Goal: Task Accomplishment & Management: Use online tool/utility

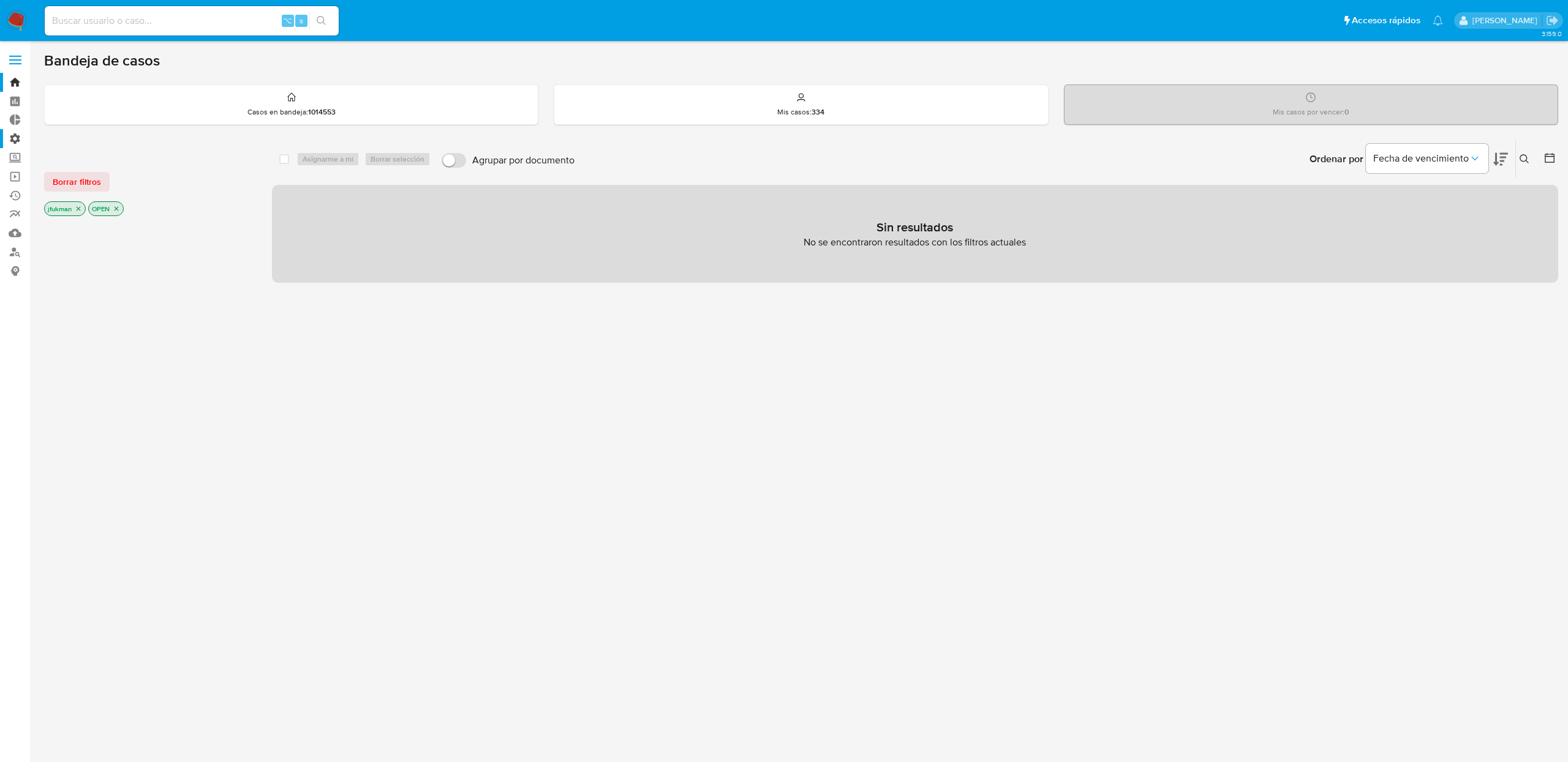
click at [13, 139] on label "Administración" at bounding box center [73, 139] width 146 height 19
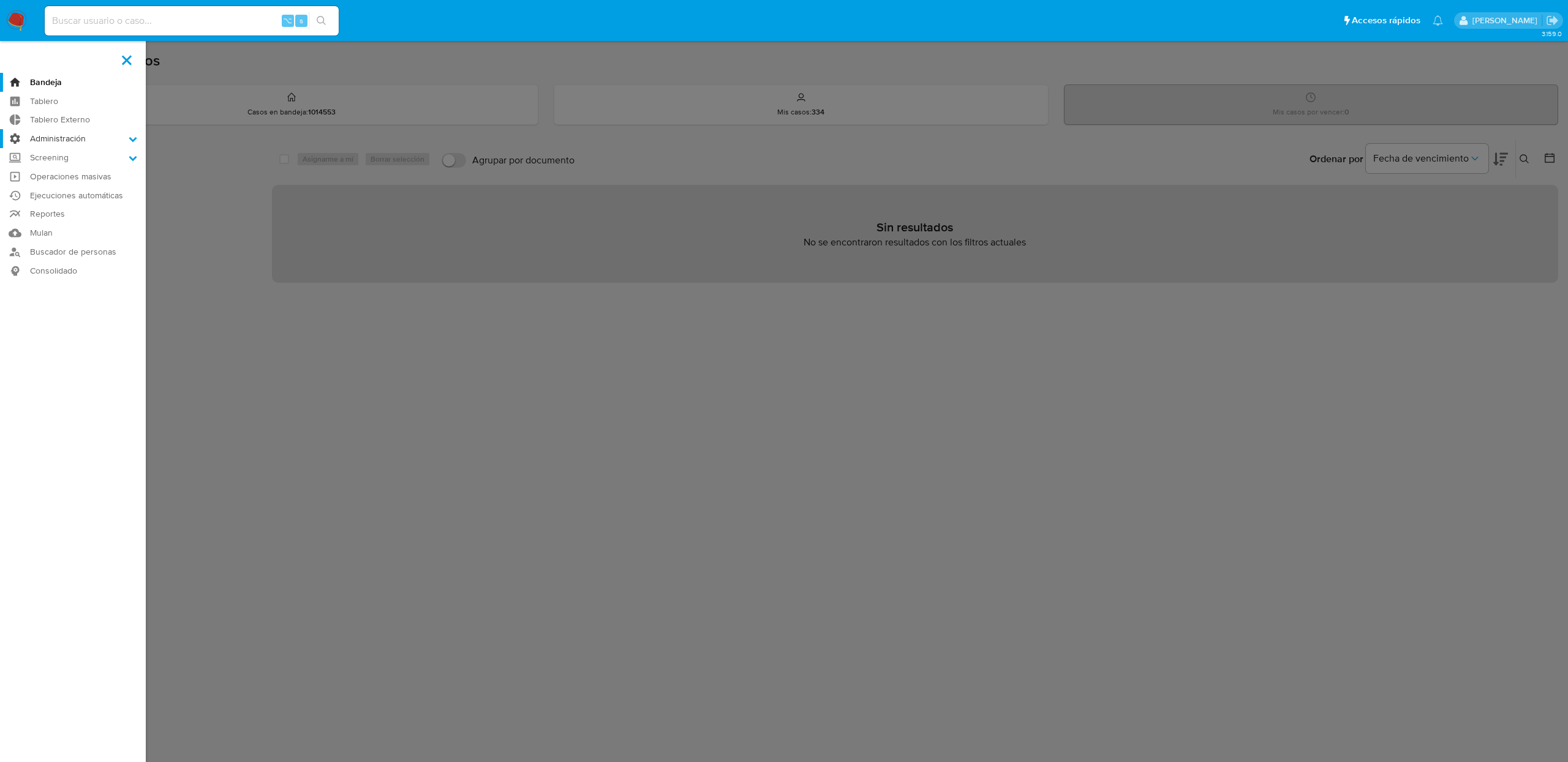
click at [0, 0] on input "Administración" at bounding box center [0, 0] width 0 height 0
click at [55, 156] on link "Reglas" at bounding box center [73, 156] width 146 height 16
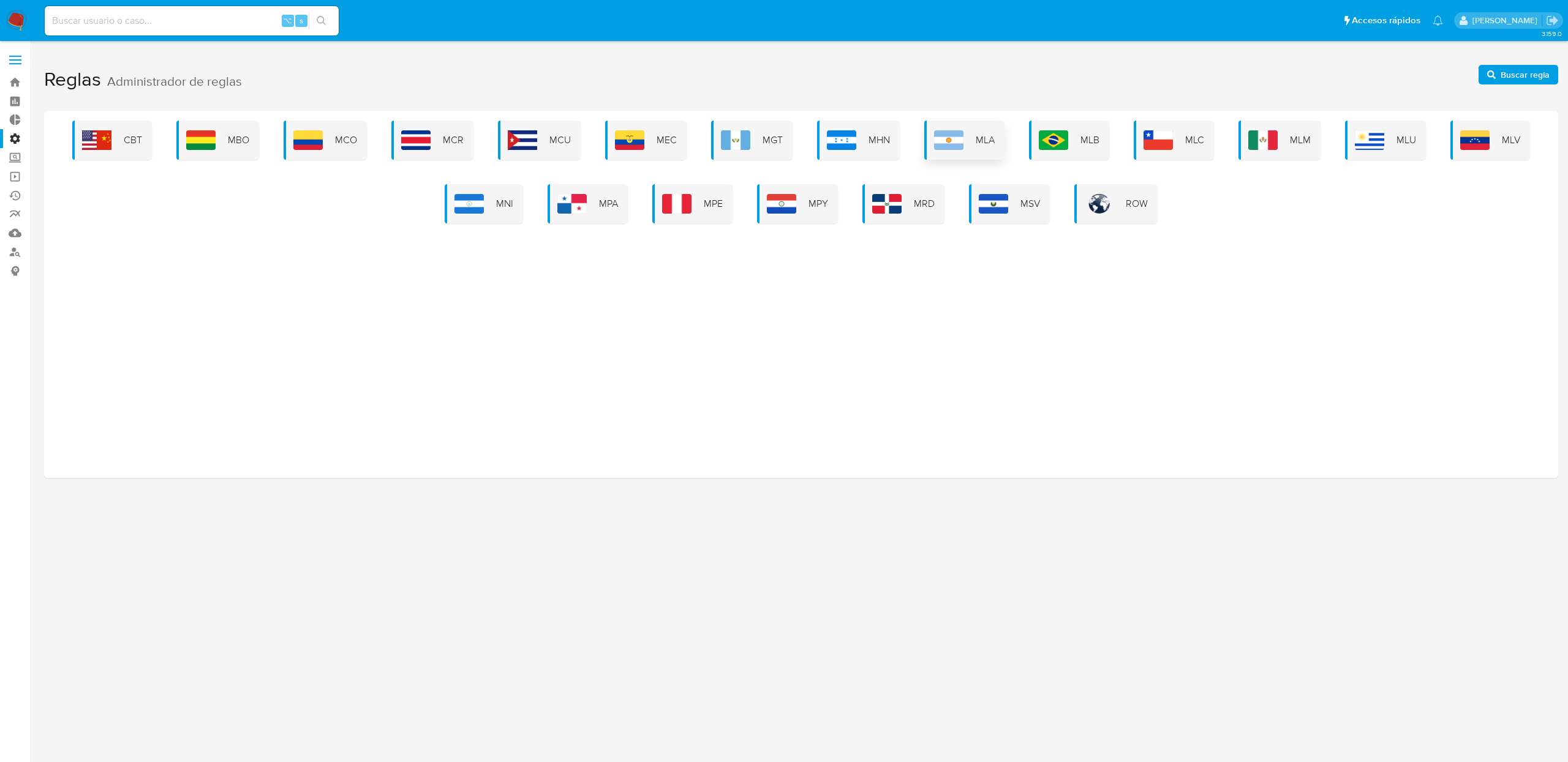
click at [969, 143] on div "MLA" at bounding box center [964, 140] width 80 height 39
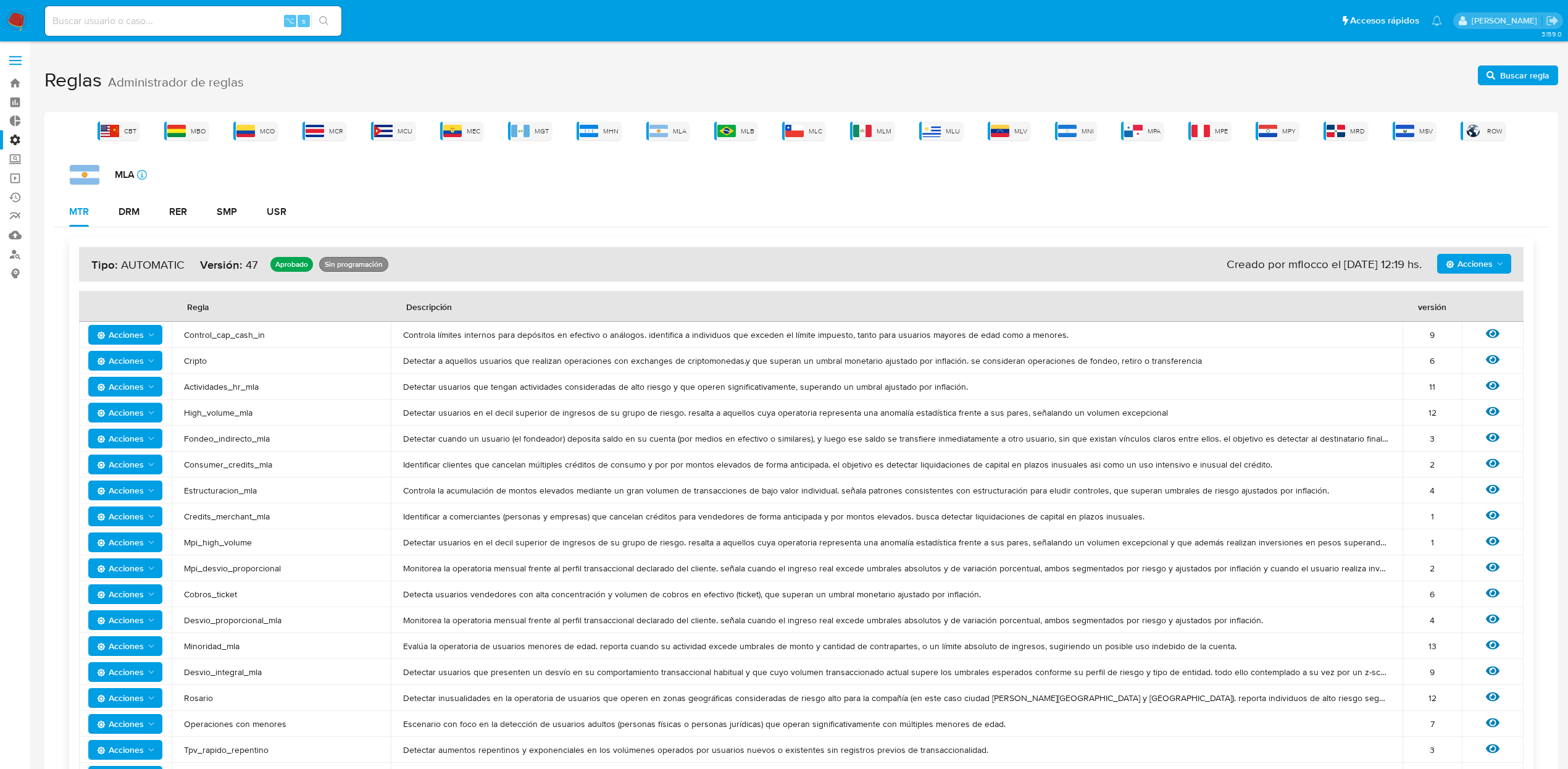
scroll to position [403, 0]
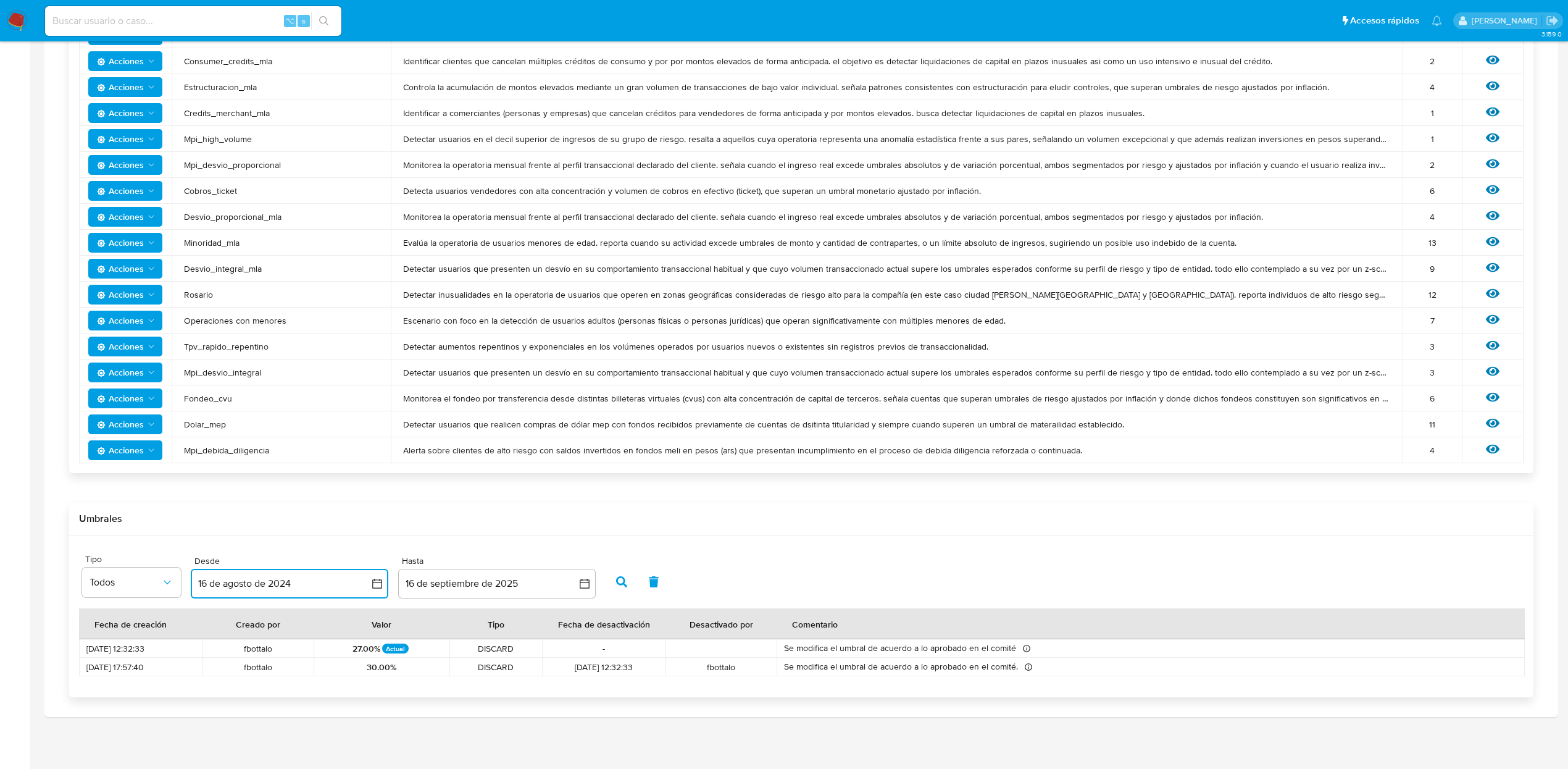
click at [285, 580] on button "16 de agosto de 2024" at bounding box center [289, 584] width 197 height 30
click at [214, 397] on icon "Mes anterior" at bounding box center [213, 395] width 15 height 15
click at [267, 444] on button "1" at bounding box center [265, 441] width 20 height 20
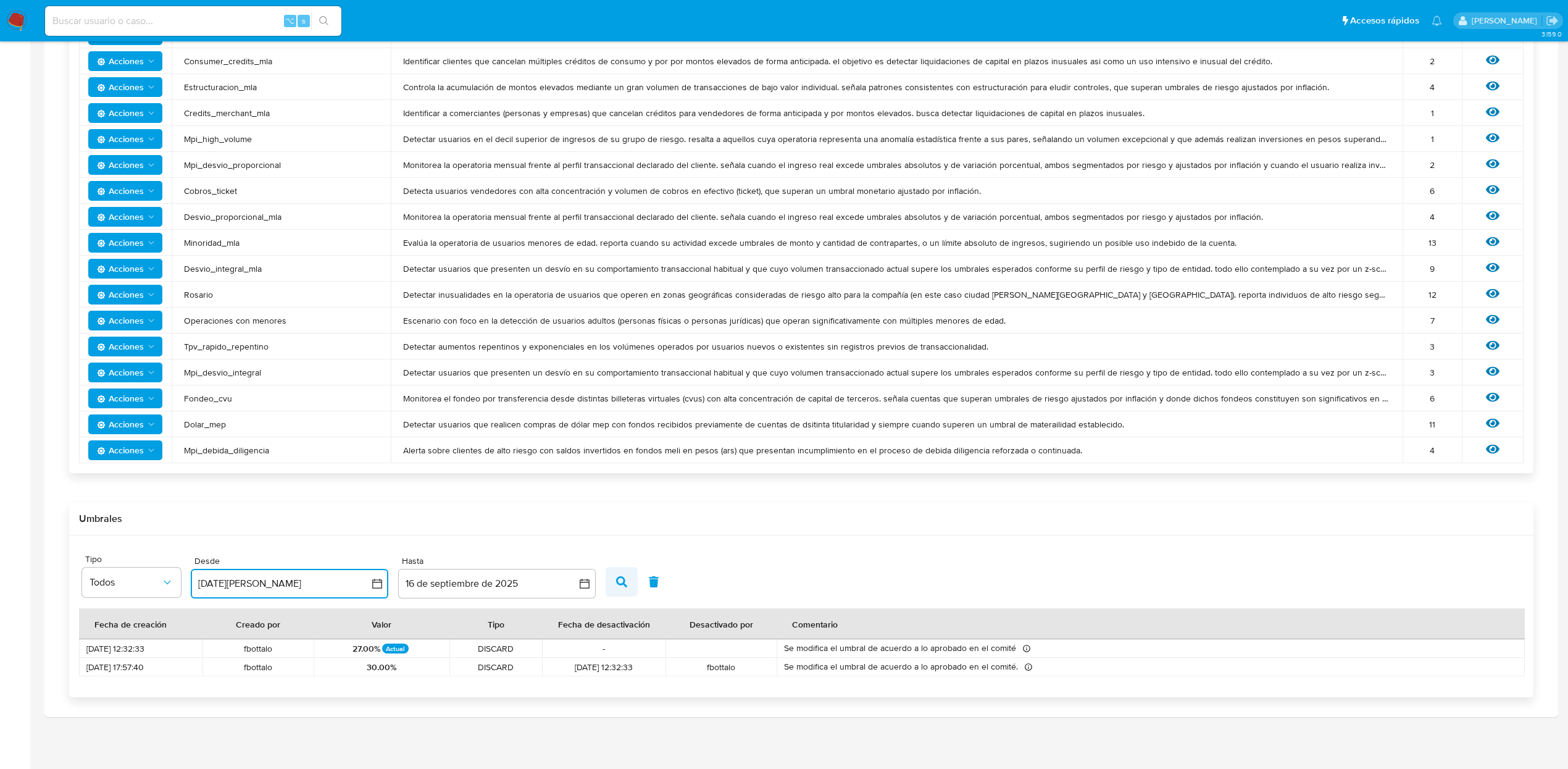
click at [626, 580] on icon "button" at bounding box center [621, 581] width 11 height 11
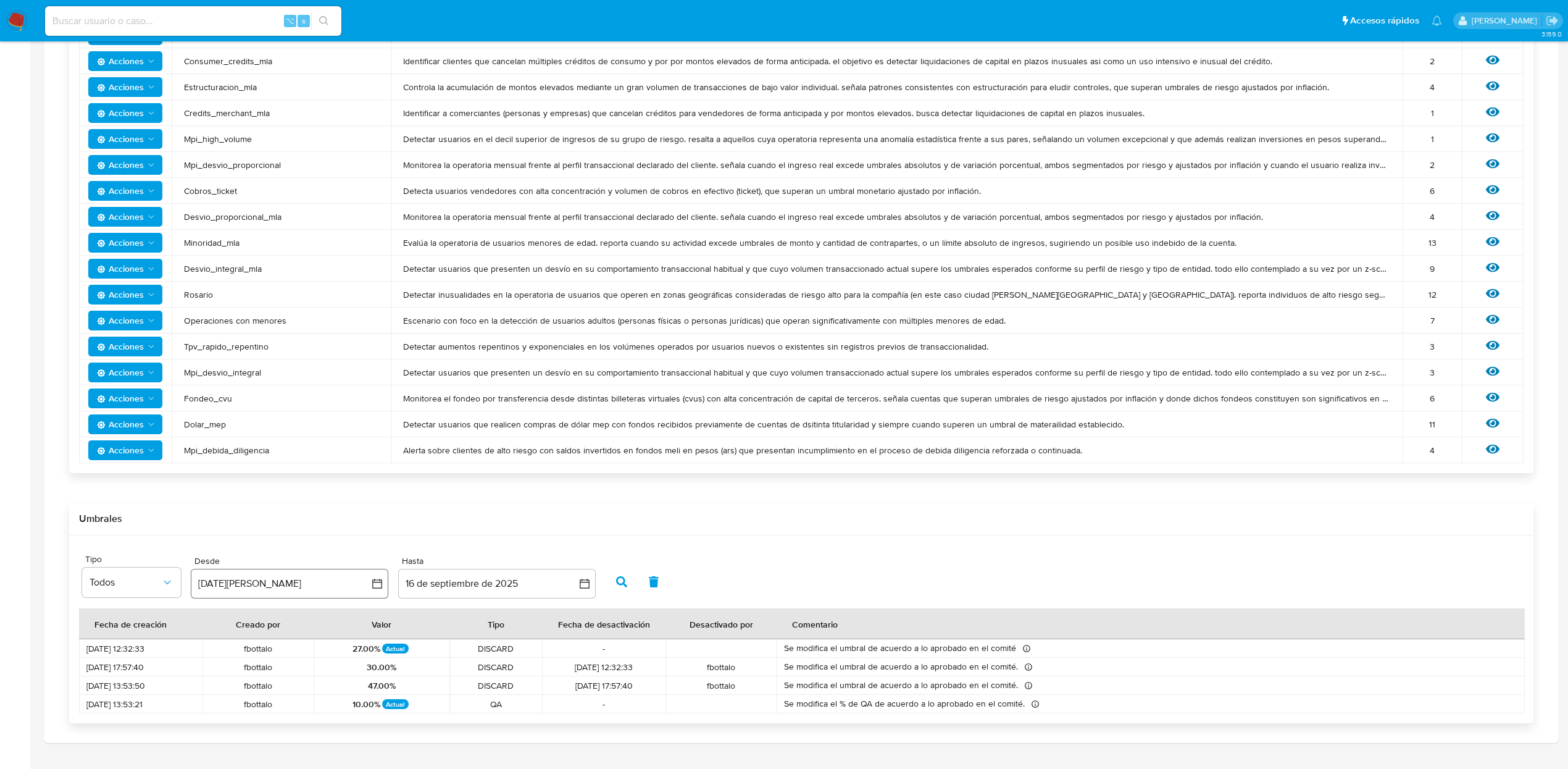
click at [316, 580] on button "[DATE][PERSON_NAME]" at bounding box center [289, 584] width 197 height 30
click at [210, 396] on icon "Mes anterior" at bounding box center [213, 396] width 5 height 9
click at [215, 394] on icon "Mes anterior" at bounding box center [213, 395] width 15 height 15
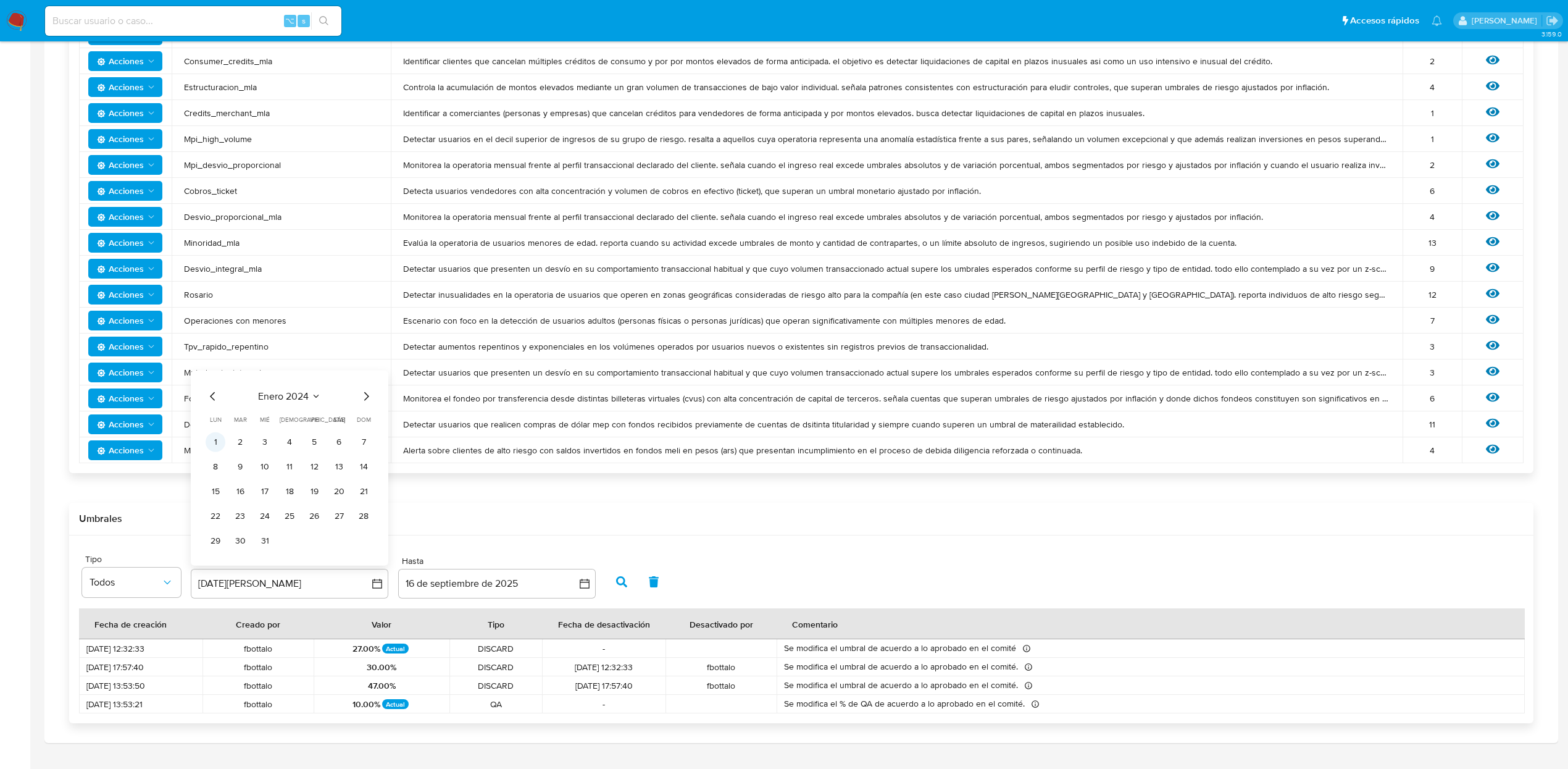
click at [215, 442] on button "1" at bounding box center [216, 441] width 20 height 20
click at [618, 580] on icon "button" at bounding box center [621, 581] width 11 height 11
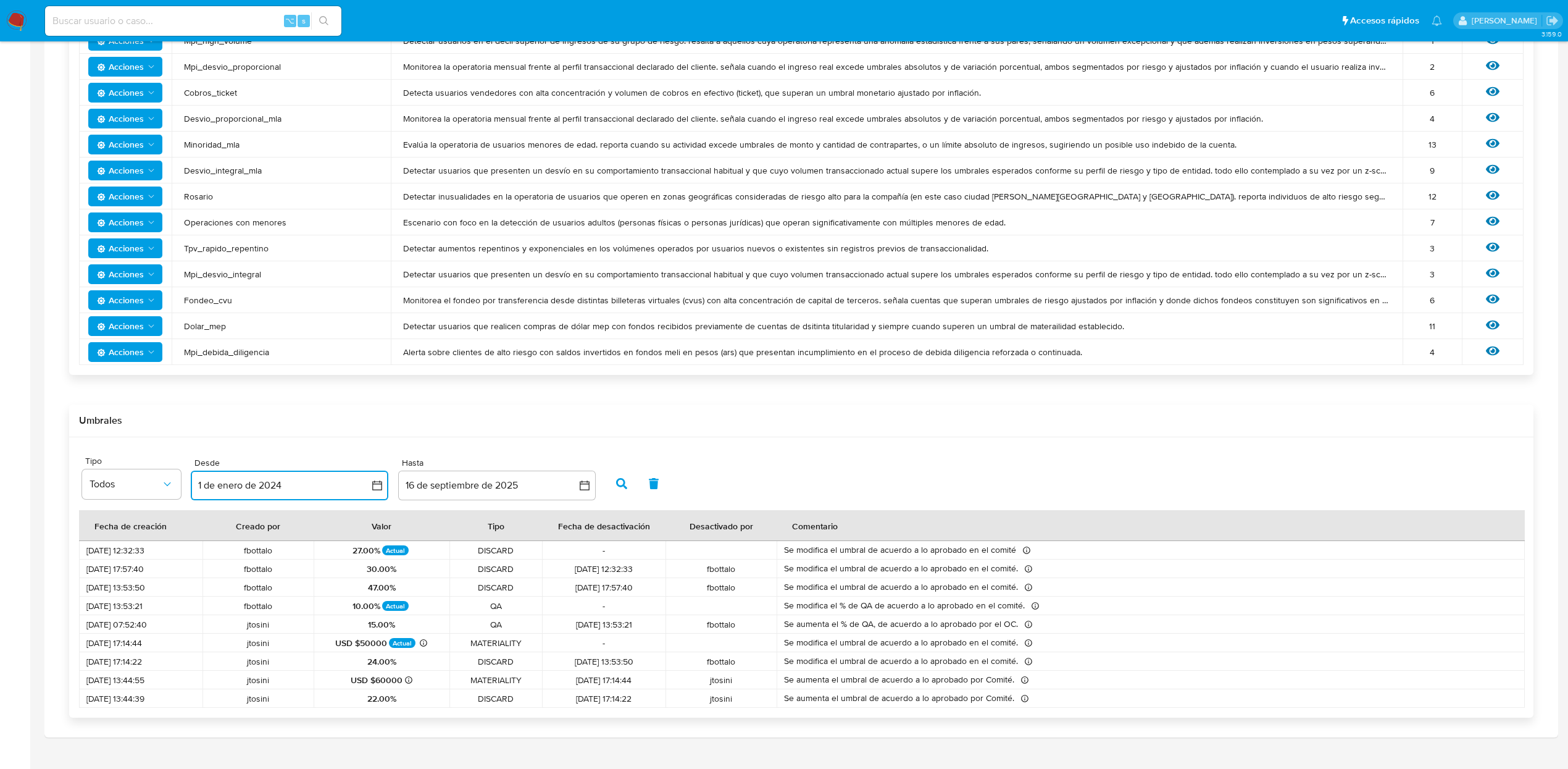
scroll to position [522, 0]
